Goal: Navigation & Orientation: Find specific page/section

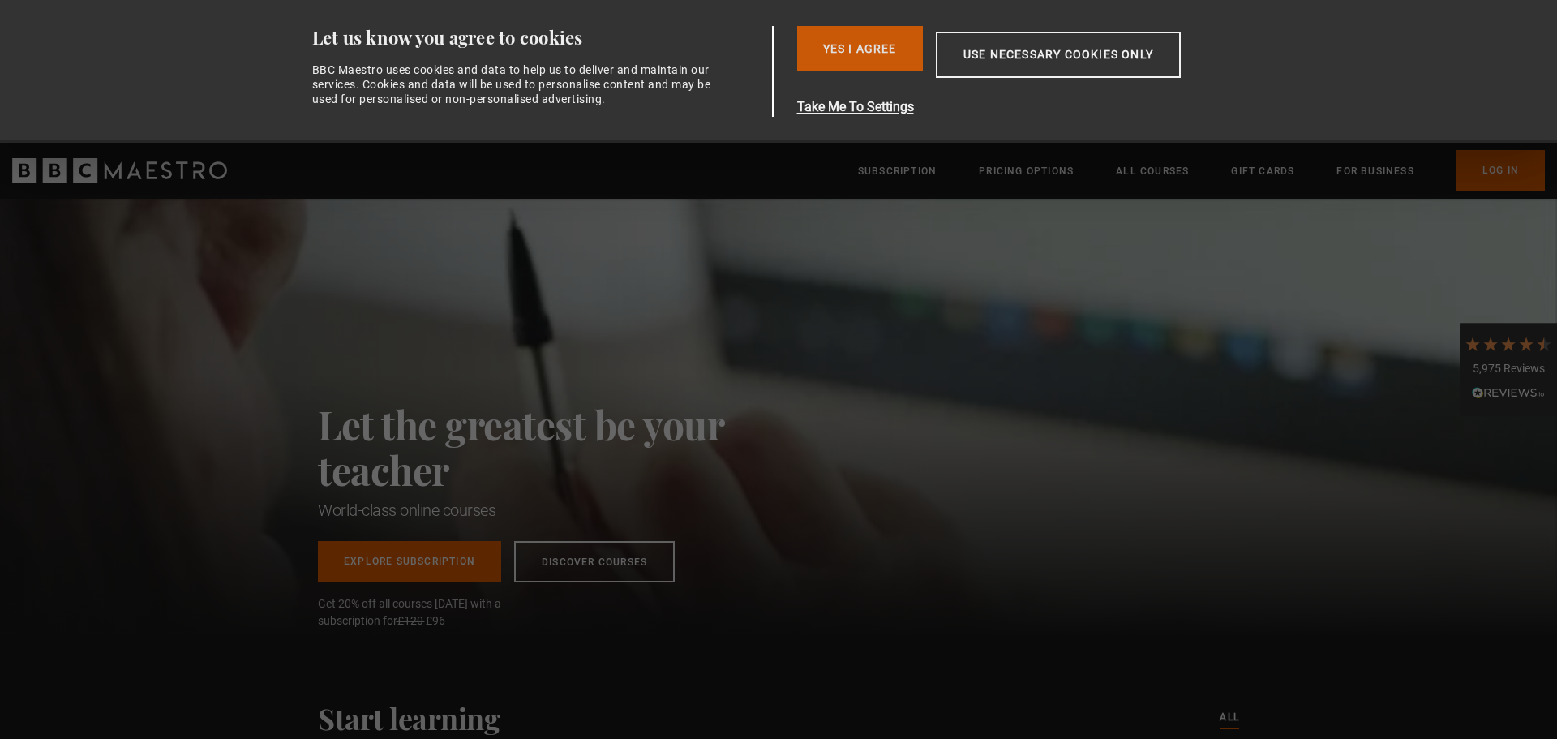
click at [865, 41] on button "Yes I Agree" at bounding box center [860, 48] width 126 height 45
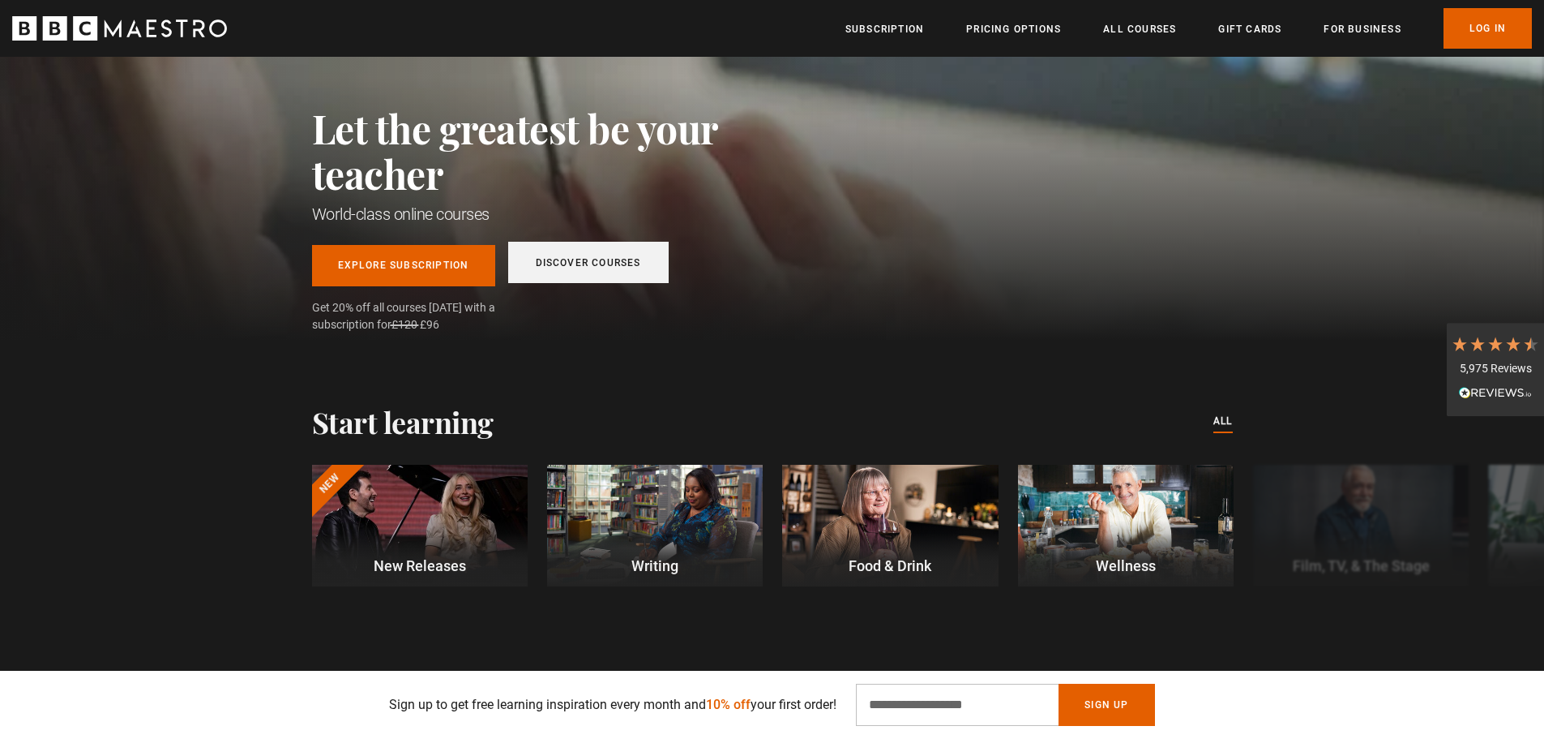
scroll to position [162, 0]
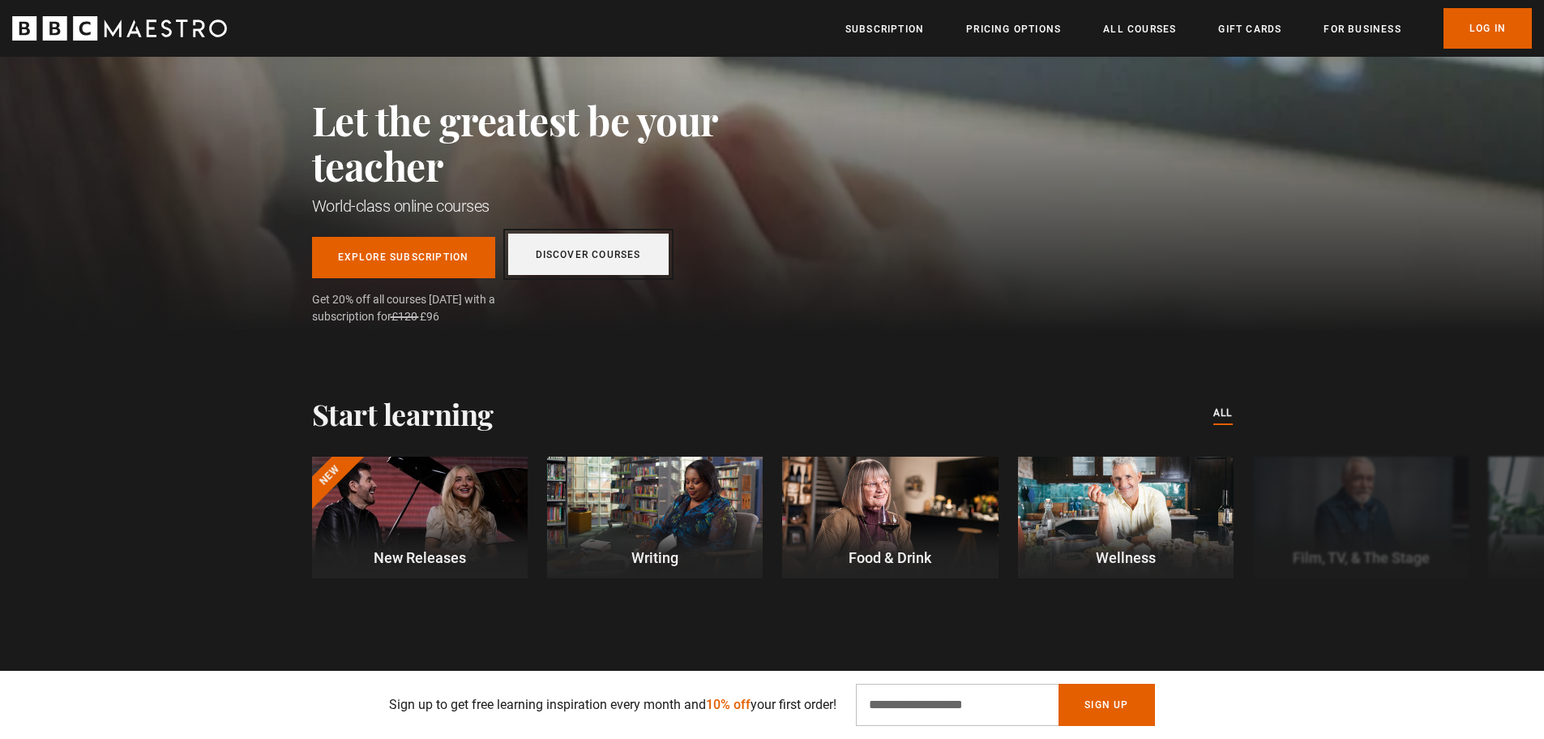
click at [588, 253] on link "Discover Courses" at bounding box center [588, 253] width 161 height 41
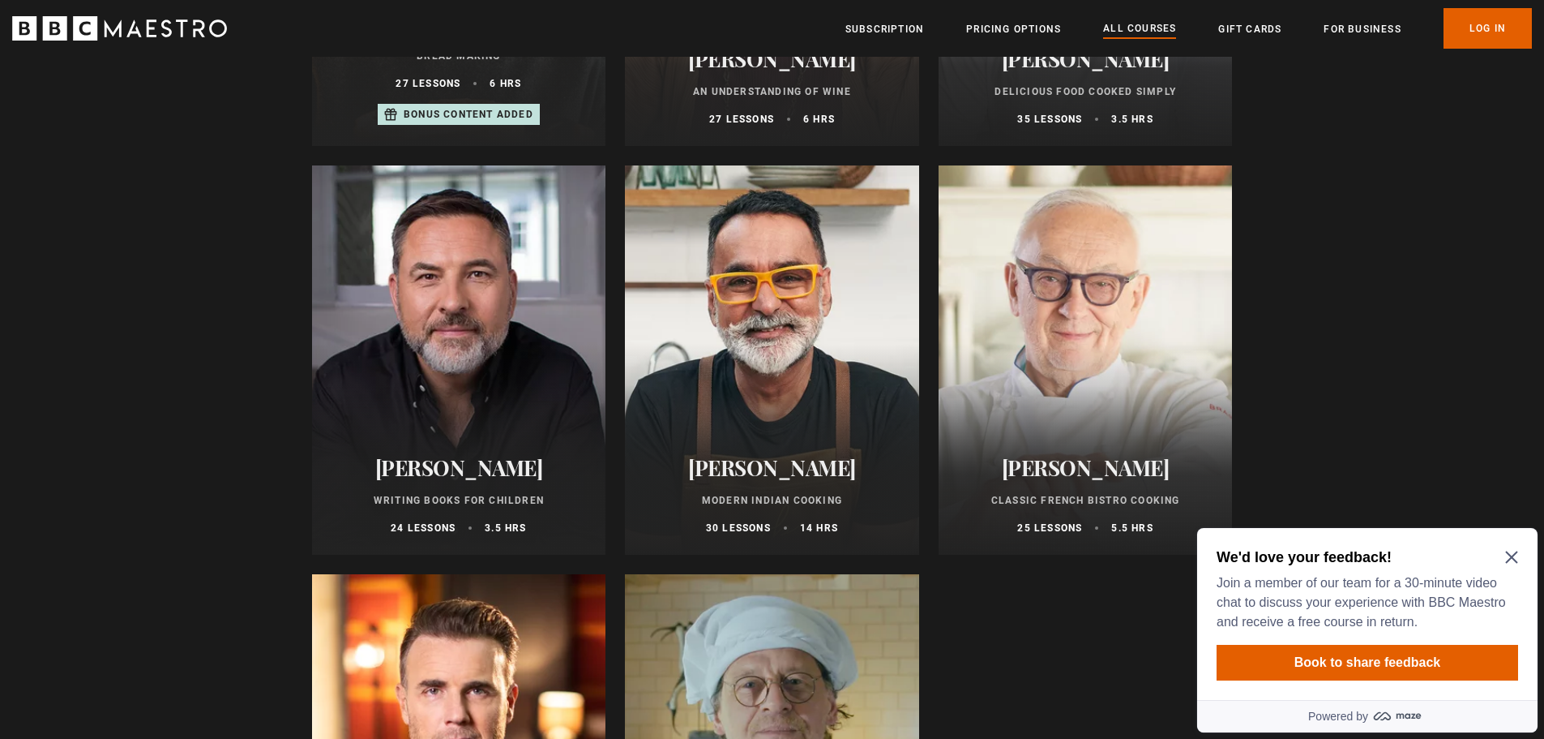
scroll to position [5837, 0]
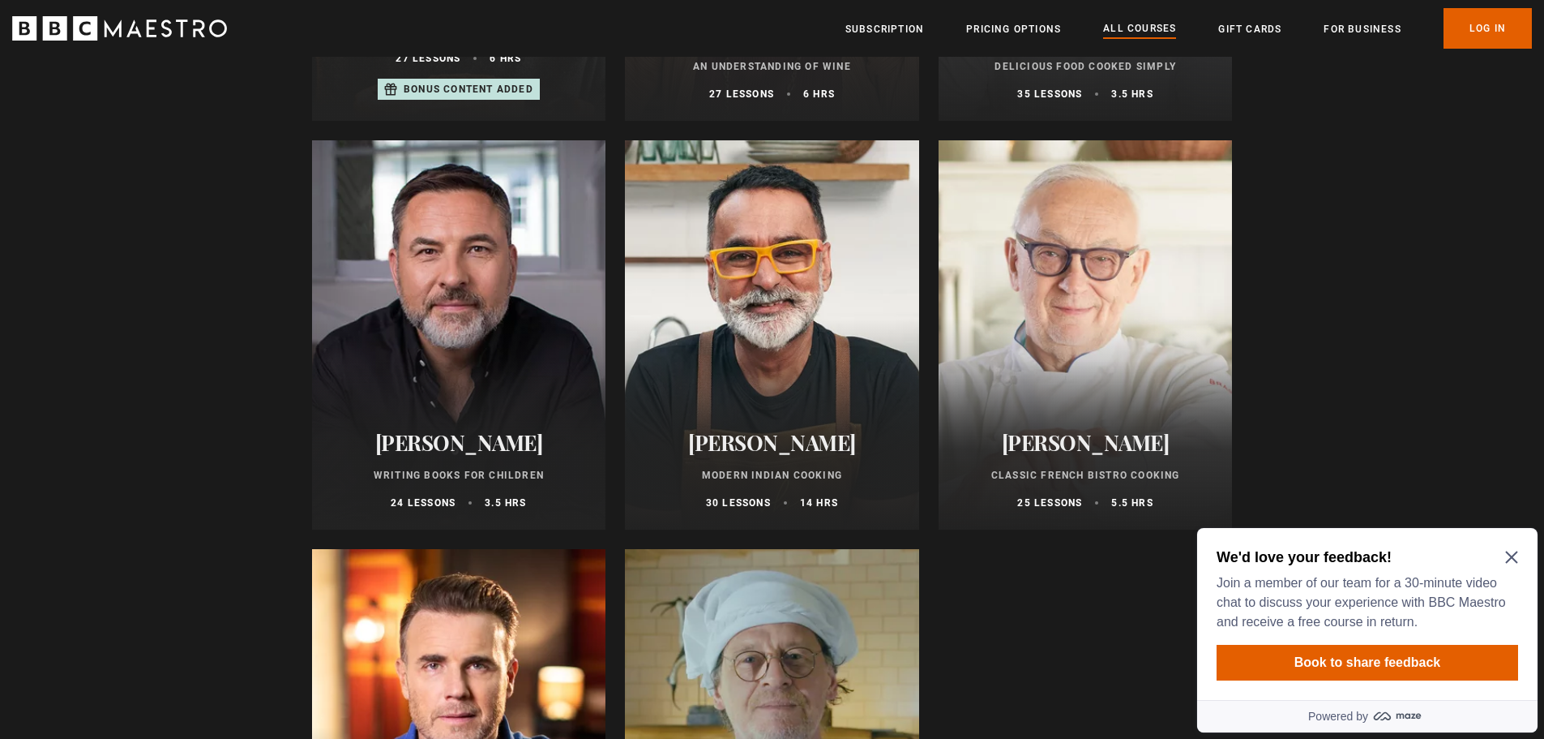
click at [1509, 554] on icon "Close Maze Prompt" at bounding box center [1511, 557] width 12 height 12
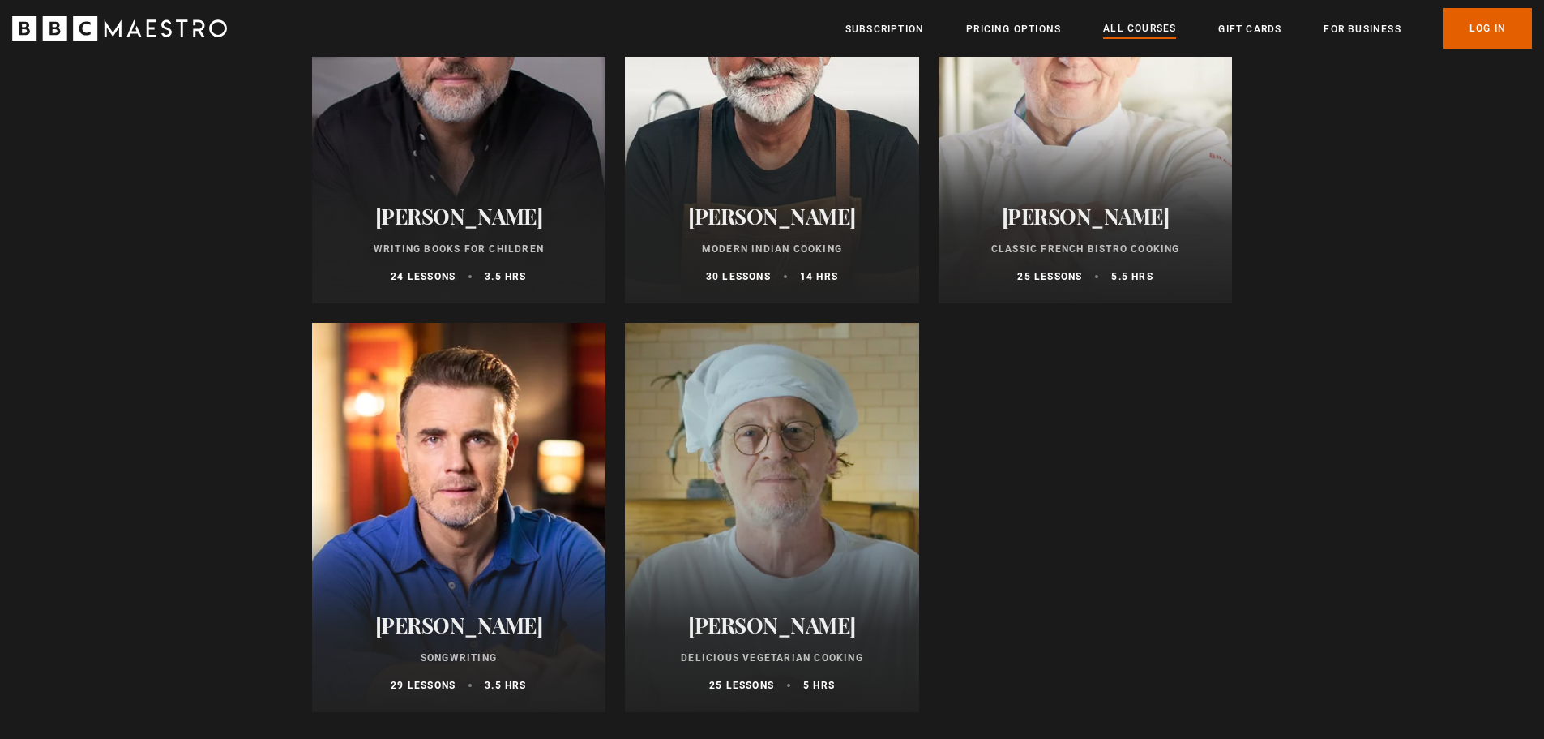
scroll to position [6080, 0]
